Goal: Book appointment/travel/reservation

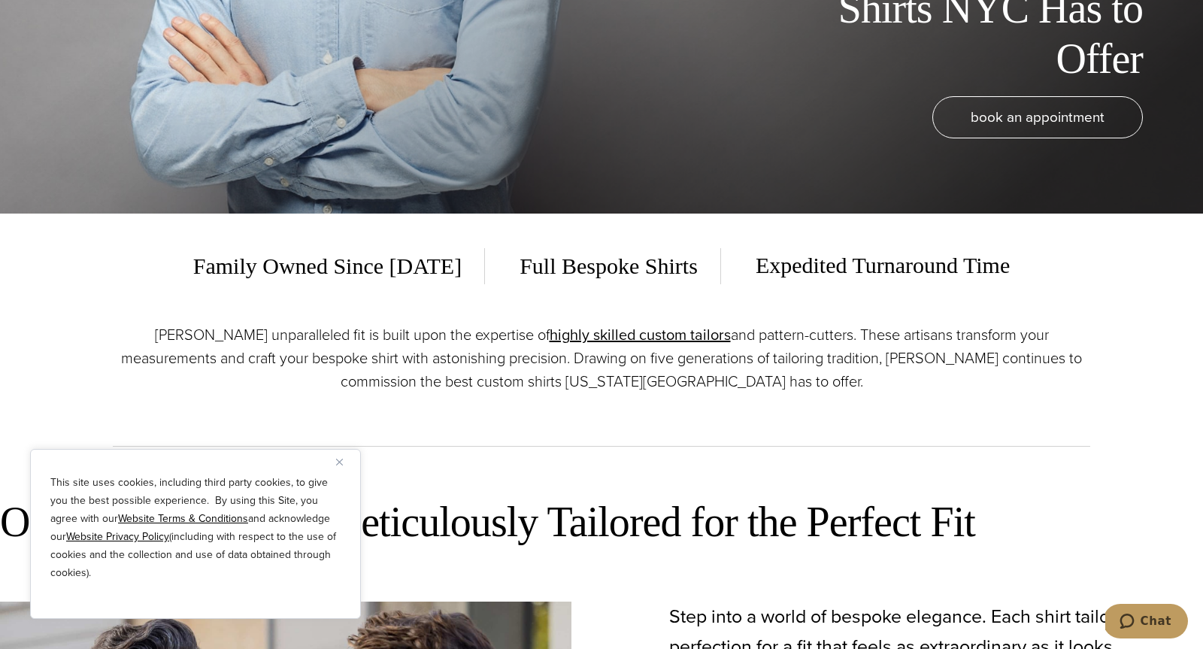
scroll to position [503, 0]
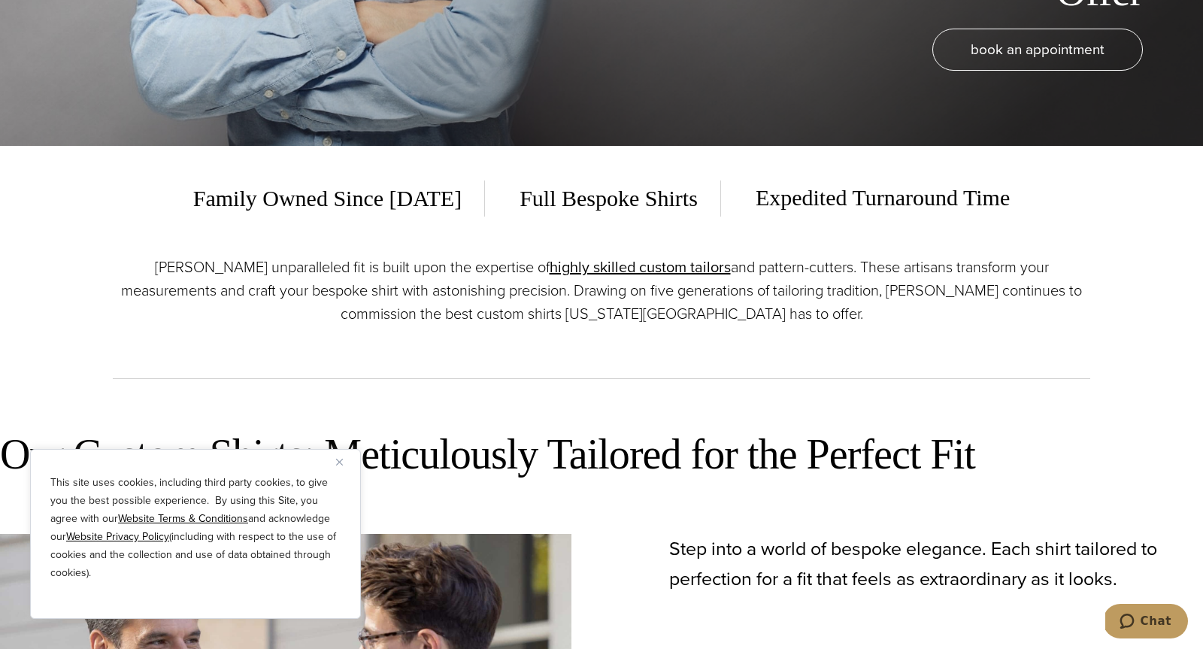
click at [338, 463] on img "Close" at bounding box center [339, 462] width 7 height 7
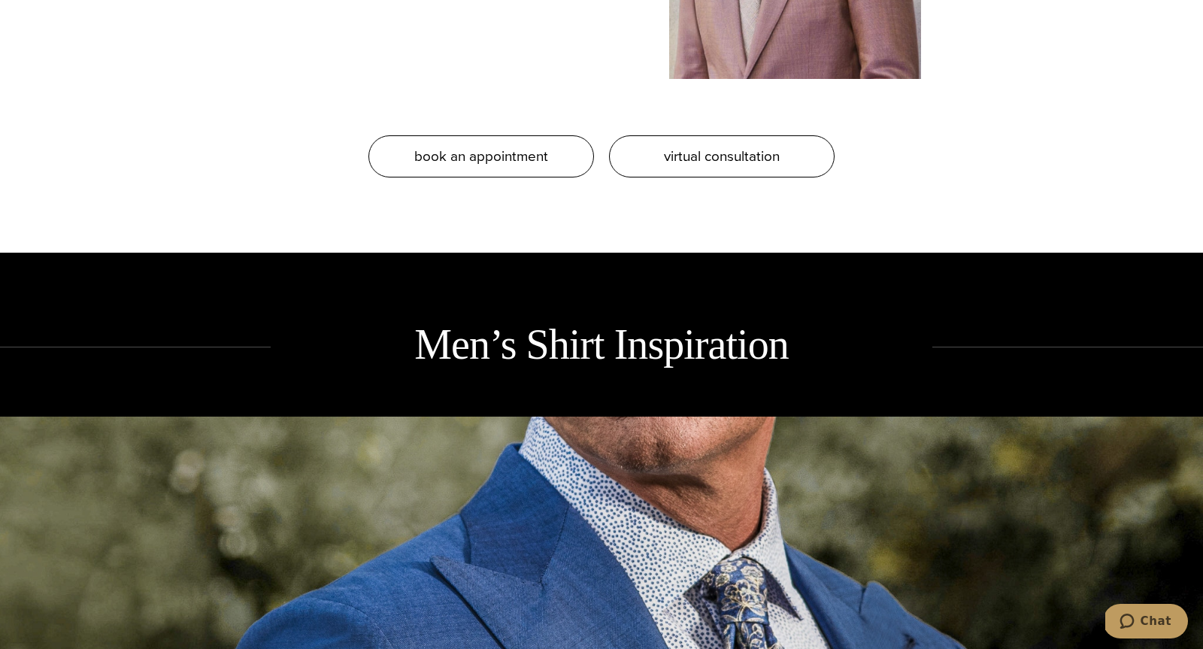
scroll to position [1644, 0]
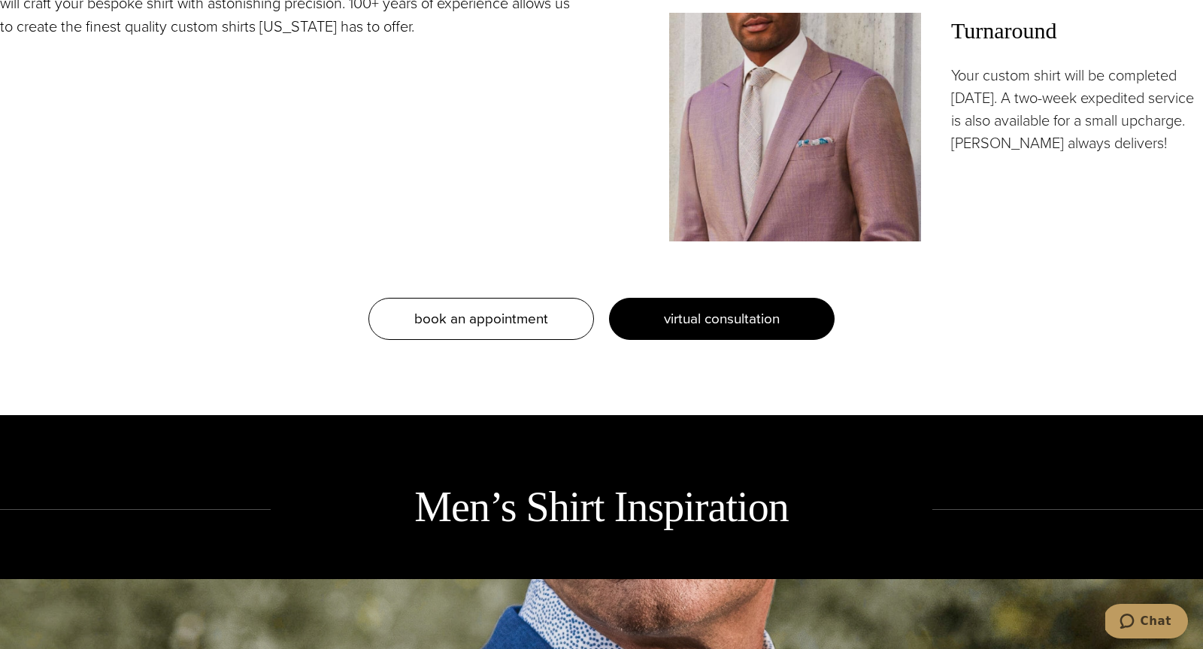
click at [711, 320] on span "virtual consultation" at bounding box center [722, 319] width 116 height 22
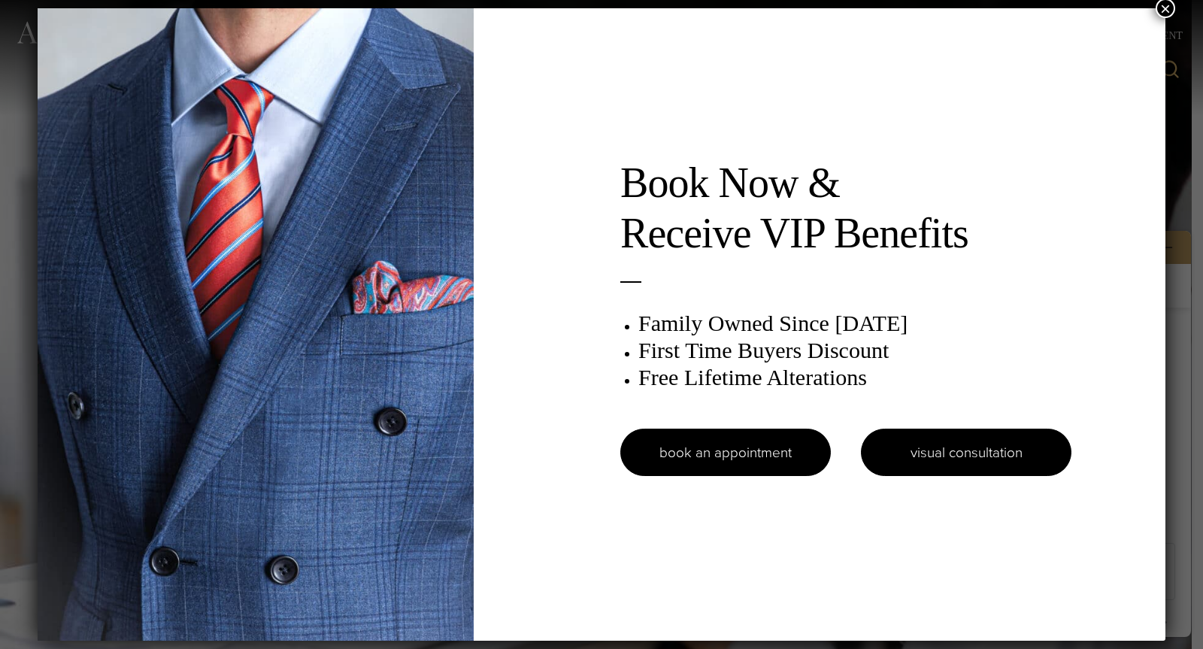
click at [910, 462] on link "visual consultation" at bounding box center [966, 452] width 211 height 47
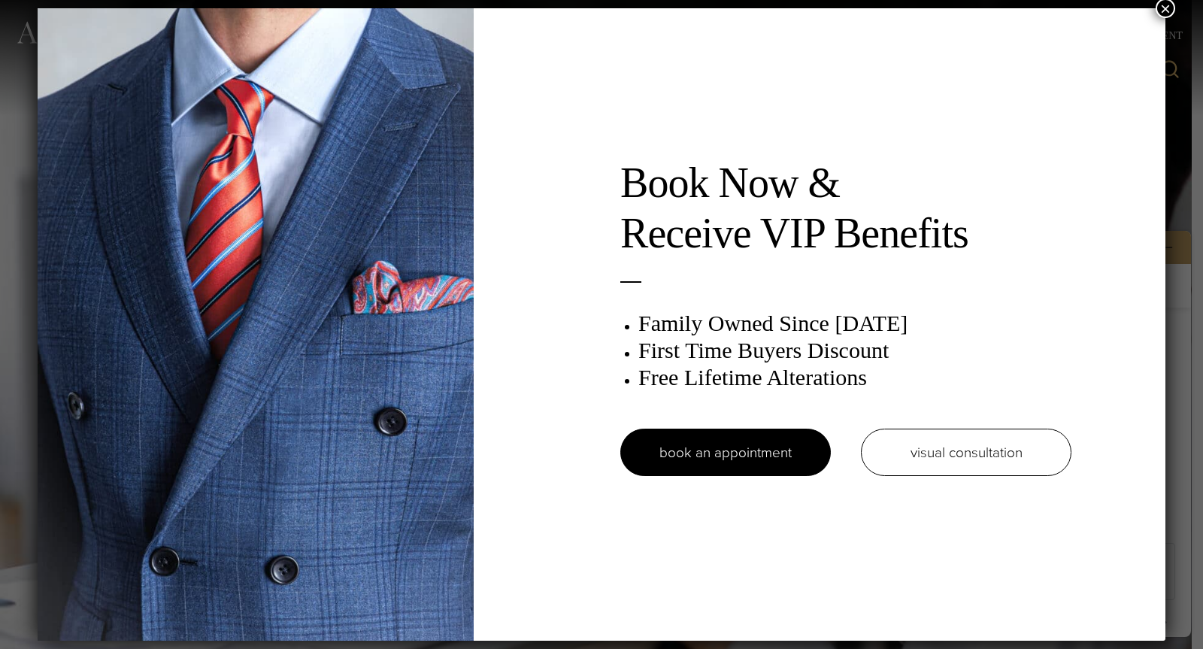
click at [1163, 14] on button "×" at bounding box center [1166, 8] width 20 height 20
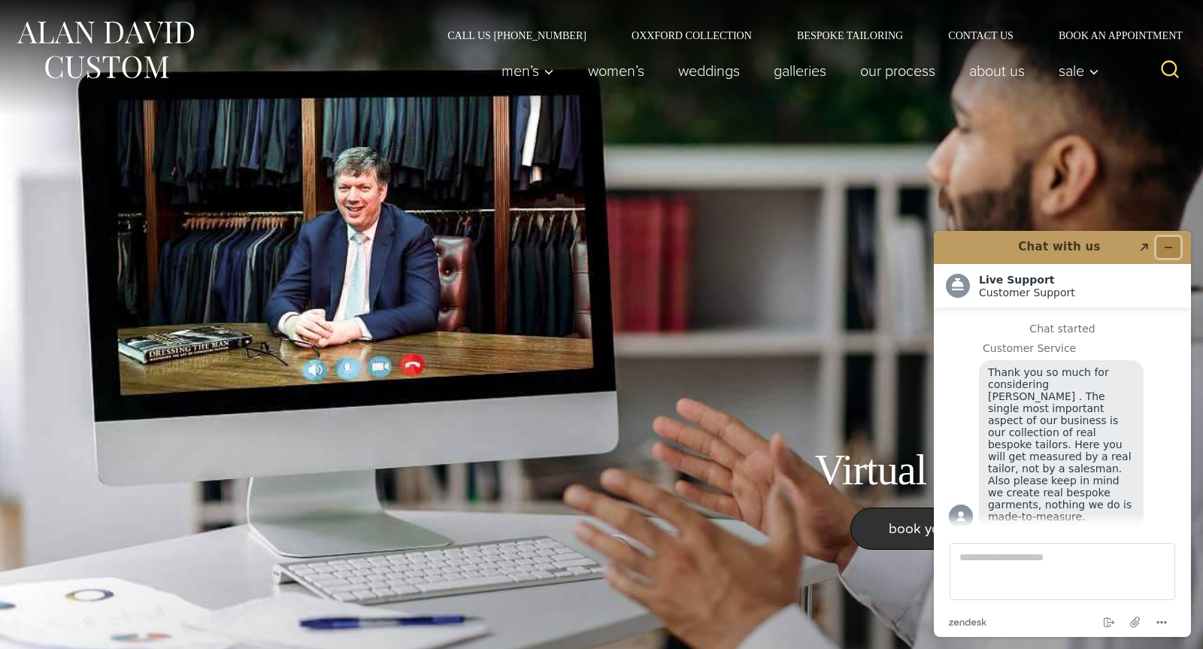
click at [1174, 241] on button "Minimize widget" at bounding box center [1169, 247] width 24 height 21
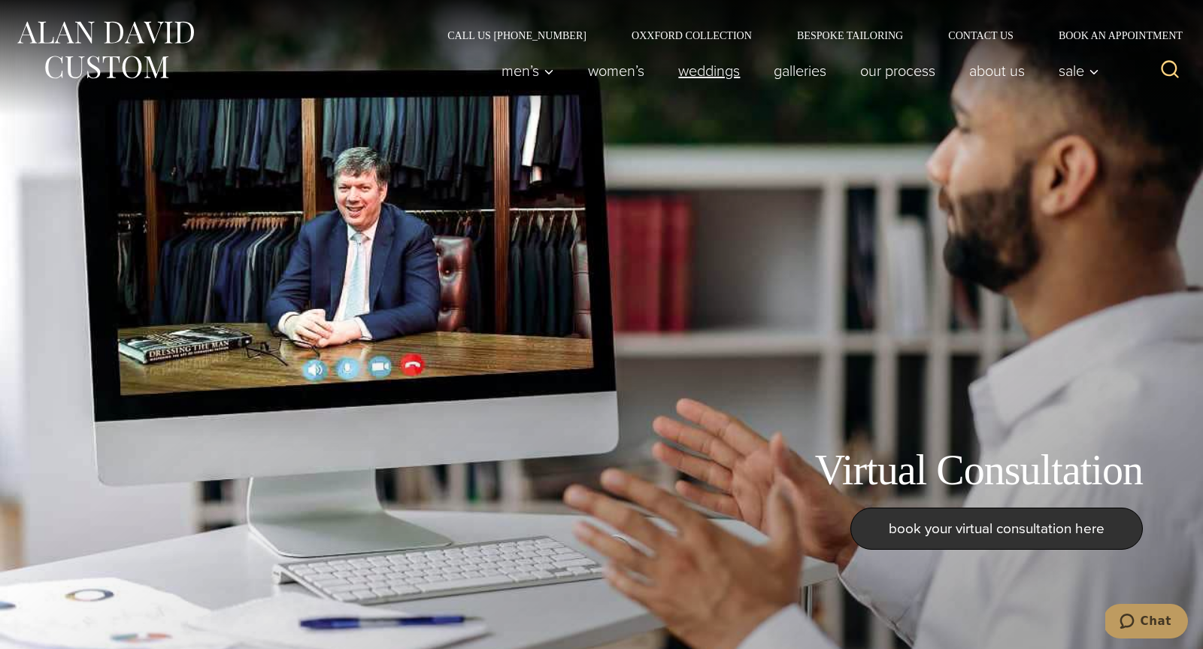
click at [700, 71] on link "weddings" at bounding box center [710, 71] width 96 height 30
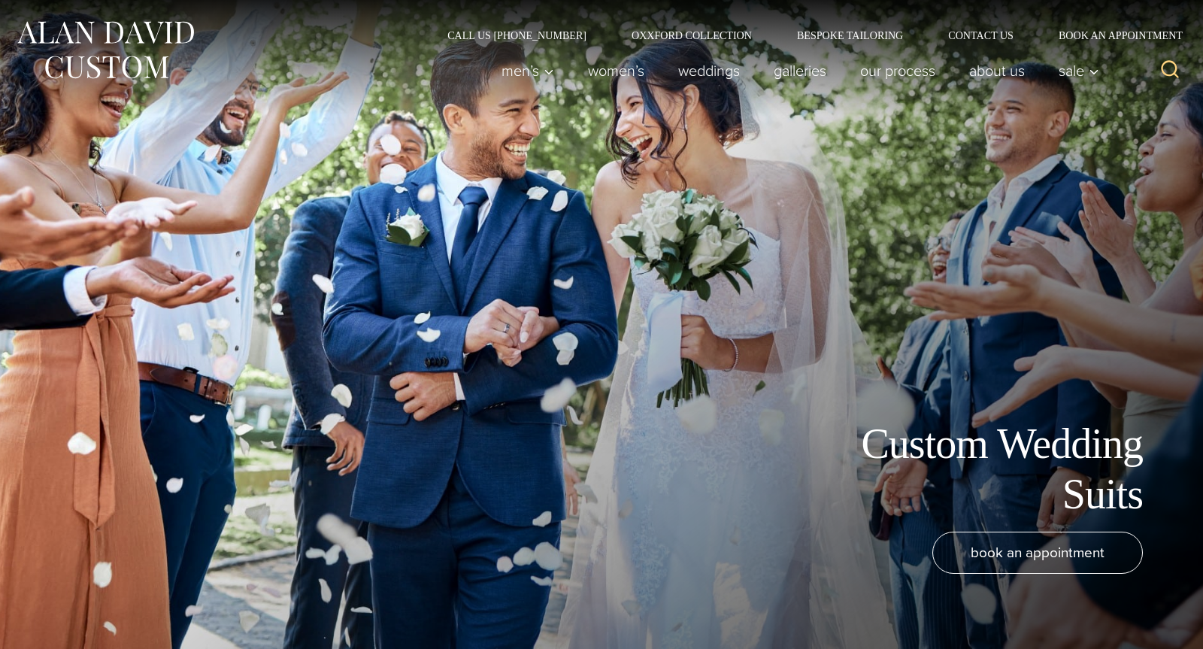
scroll to position [15, 0]
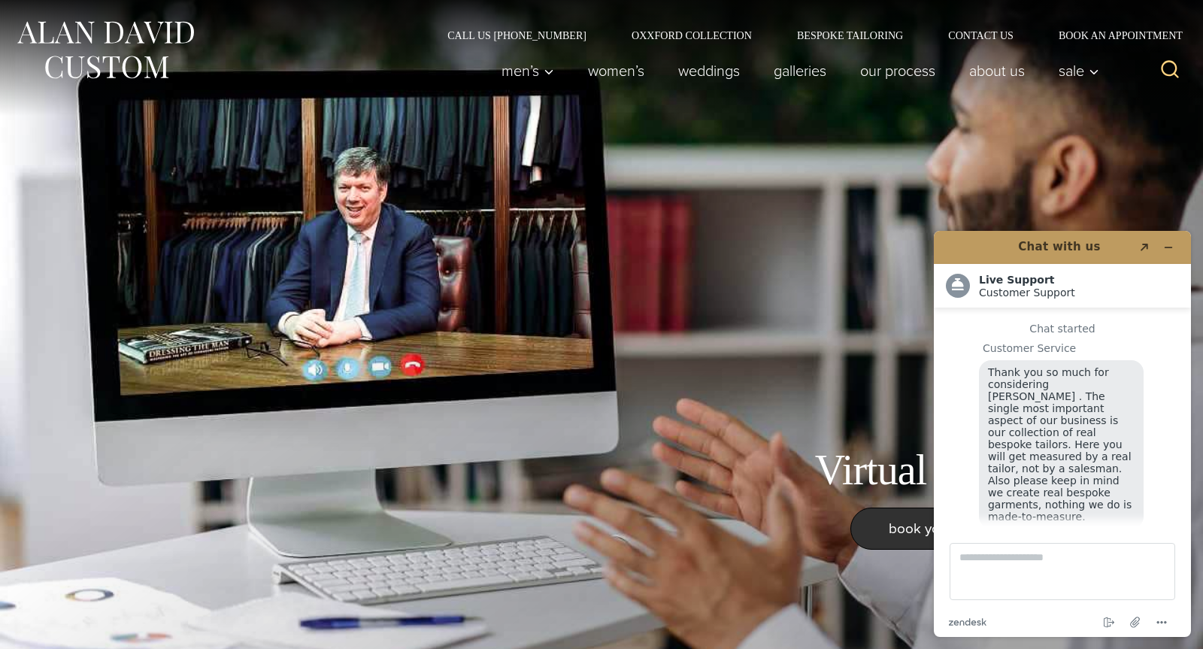
scroll to position [15, 0]
